Goal: Navigation & Orientation: Go to known website

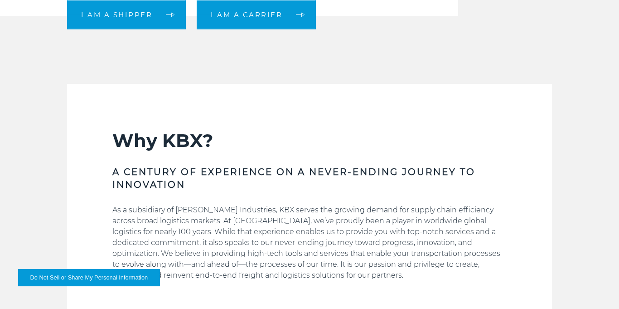
scroll to position [361, 0]
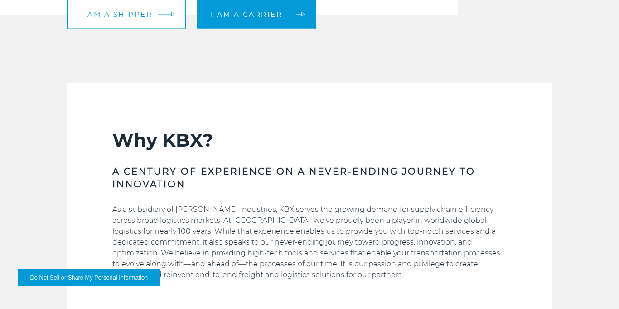
scroll to position [361, 0]
